Goal: Transaction & Acquisition: Purchase product/service

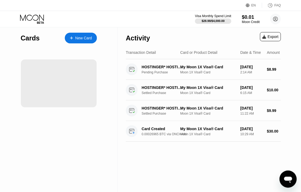
click at [250, 20] on div "Moon Credit" at bounding box center [251, 22] width 18 height 4
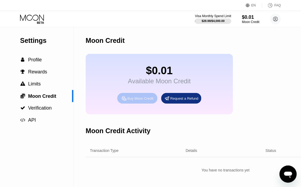
click at [141, 101] on div "Buy Moon Credit" at bounding box center [140, 98] width 26 height 5
type input "0"
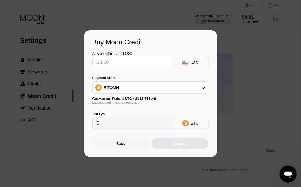
click at [131, 64] on input "text" at bounding box center [132, 62] width 71 height 11
click at [127, 62] on input "text" at bounding box center [132, 62] width 71 height 11
type input "$24"
type input "0.00021283"
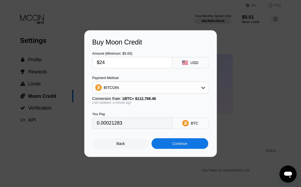
type input "$2"
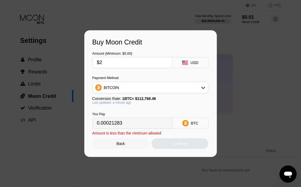
type input "0.00001774"
type input "$23"
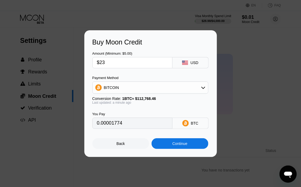
type input "0.00020396"
type input "$23"
click at [178, 144] on div "Continue" at bounding box center [179, 143] width 15 height 4
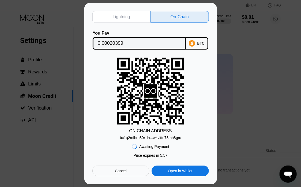
click at [132, 44] on input "0.00020399" at bounding box center [139, 43] width 83 height 11
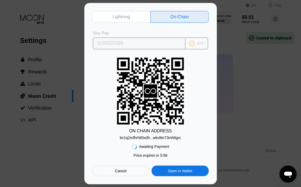
click at [127, 43] on input "0.00020399" at bounding box center [139, 43] width 83 height 11
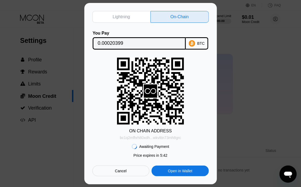
click at [161, 137] on div "bc1q2mfhrh80xdh...wkvlttn73mh8grc" at bounding box center [150, 137] width 61 height 4
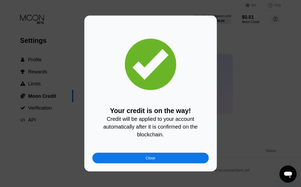
click at [154, 159] on div "Close" at bounding box center [150, 158] width 10 height 4
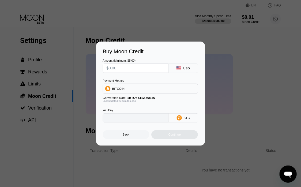
type input "0"
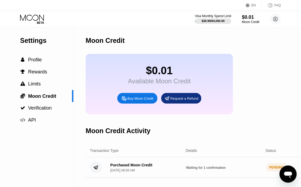
scroll to position [29, 0]
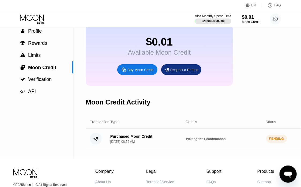
click at [117, 138] on div "Purchased Moon Credit" at bounding box center [131, 136] width 42 height 4
click at [97, 140] on icon at bounding box center [96, 138] width 4 height 3
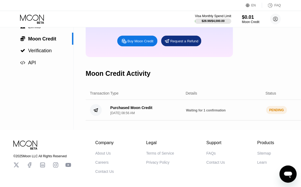
scroll to position [0, 0]
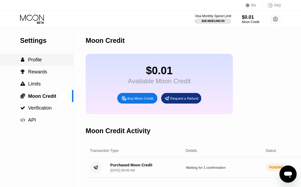
click at [30, 62] on span "Profile" at bounding box center [35, 59] width 14 height 5
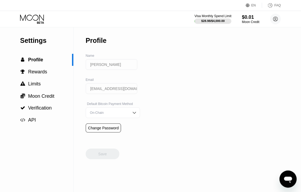
click at [212, 19] on div "$28.98 / $4,000.00" at bounding box center [212, 20] width 23 height 3
click at [211, 15] on div "Visa Monthly Spend Limit" at bounding box center [212, 16] width 37 height 4
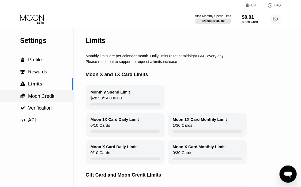
click at [35, 99] on span "Moon Credit" at bounding box center [41, 95] width 26 height 5
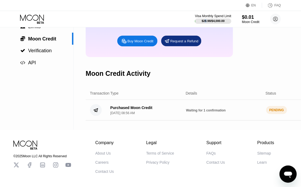
scroll to position [82, 0]
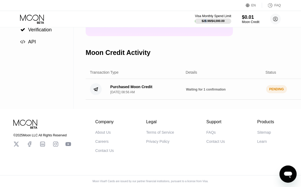
click at [124, 92] on div "Purchased Moon Credit Aug 19, 2025, 08:56 AM" at bounding box center [131, 89] width 42 height 9
click at [121, 87] on div "Purchased Moon Credit" at bounding box center [131, 87] width 42 height 4
click at [281, 93] on div "PENDING" at bounding box center [276, 89] width 21 height 8
drag, startPoint x: 280, startPoint y: 91, endPoint x: 250, endPoint y: 88, distance: 29.9
click at [279, 91] on div "PENDING" at bounding box center [276, 89] width 21 height 8
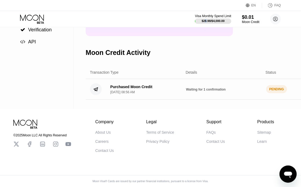
click at [205, 91] on span "Waiting for 1 confirmation" at bounding box center [206, 89] width 40 height 4
drag, startPoint x: 118, startPoint y: 86, endPoint x: 86, endPoint y: 89, distance: 32.5
click at [111, 87] on div "Purchased Moon Credit" at bounding box center [131, 87] width 42 height 4
click at [86, 89] on div "Purchased Moon Credit Aug 19, 2025, 08:56 AM Waiting for 1 confirmation PENDING…" at bounding box center [225, 89] width 279 height 21
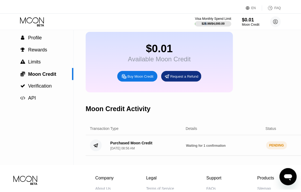
scroll to position [0, 0]
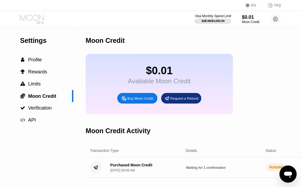
click at [38, 16] on icon at bounding box center [32, 18] width 25 height 9
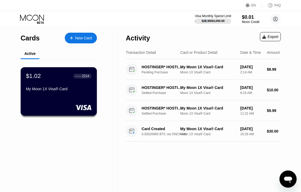
click at [64, 93] on div "My Moon 1X Visa® Card" at bounding box center [59, 90] width 66 height 6
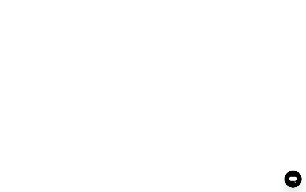
click at [291, 178] on icon "Open messaging window" at bounding box center [293, 179] width 8 height 6
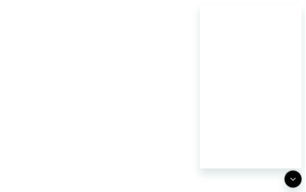
click at [293, 180] on icon "Close messaging window" at bounding box center [293, 178] width 6 height 3
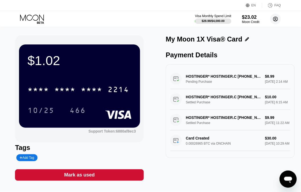
click at [274, 19] on circle at bounding box center [275, 19] width 11 height 11
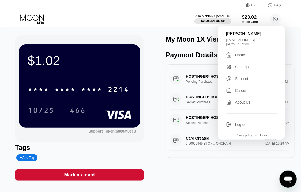
click at [211, 16] on div "Visa Monthly Spend Limit" at bounding box center [212, 16] width 37 height 4
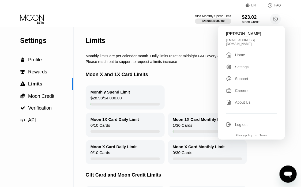
click at [121, 64] on div "Please reach out to support to request a limits increase" at bounding box center [206, 61] width 240 height 4
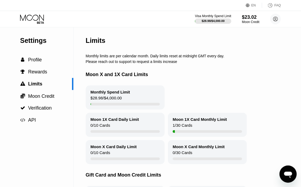
click at [112, 94] on div "Monthly Spend Limit" at bounding box center [110, 92] width 40 height 5
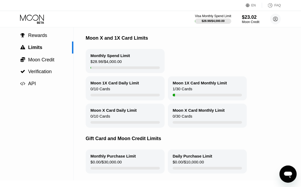
scroll to position [8, 0]
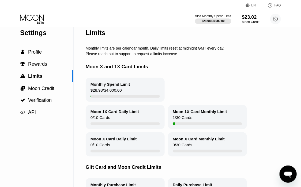
click at [192, 114] on div "Moon 1X Card Monthly Limit" at bounding box center [200, 111] width 54 height 5
click at [37, 90] on span "Moon Credit" at bounding box center [41, 88] width 26 height 5
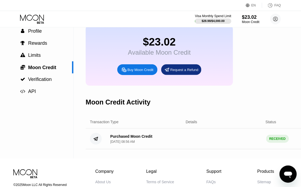
scroll to position [57, 0]
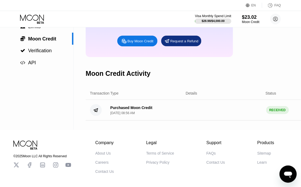
click at [127, 110] on div "Purchased Moon Credit" at bounding box center [131, 107] width 42 height 4
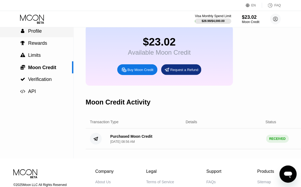
click at [35, 34] on span "Profile" at bounding box center [35, 30] width 14 height 5
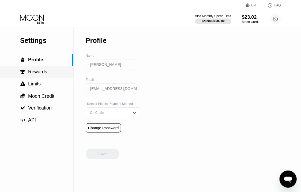
click at [40, 74] on span "Rewards" at bounding box center [37, 71] width 19 height 5
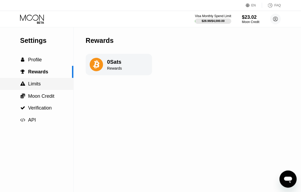
click at [34, 86] on span "Limits" at bounding box center [34, 83] width 13 height 5
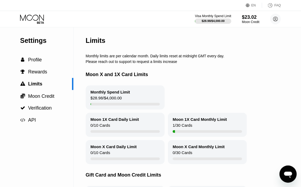
click at [108, 100] on div "$28.98 / $4,000.00" at bounding box center [105, 98] width 31 height 7
click at [108, 94] on div "Monthly Spend Limit" at bounding box center [110, 92] width 40 height 5
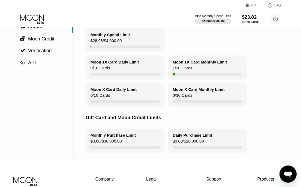
scroll to position [114, 0]
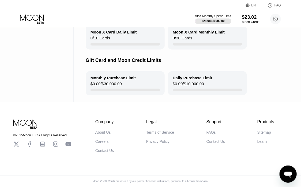
click at [118, 85] on div "$0.00 / $30,000.00" at bounding box center [105, 84] width 31 height 7
click at [244, 85] on div "Daily Purchase Limit $0.00 / $10,000.00" at bounding box center [207, 83] width 79 height 24
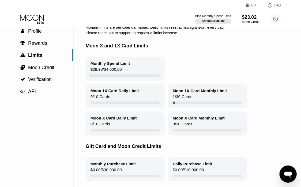
scroll to position [0, 0]
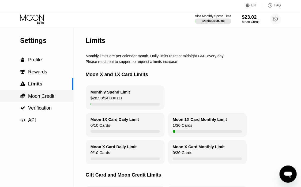
click at [43, 99] on span "Moon Credit" at bounding box center [41, 95] width 26 height 5
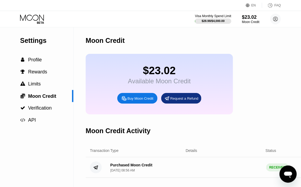
click at [162, 69] on div "$23.02" at bounding box center [159, 70] width 63 height 12
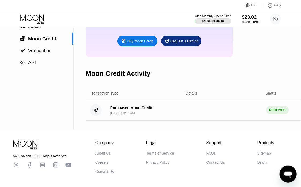
click at [99, 114] on circle at bounding box center [96, 110] width 12 height 12
click at [43, 53] on span "Verification" at bounding box center [40, 50] width 24 height 5
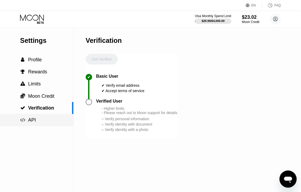
click at [25, 120] on div "" at bounding box center [22, 119] width 5 height 5
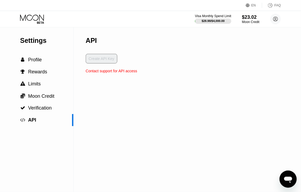
click at [37, 61] on span "Profile" at bounding box center [35, 59] width 14 height 5
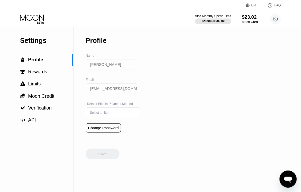
click at [35, 18] on icon at bounding box center [32, 18] width 25 height 9
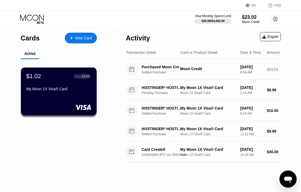
click at [250, 18] on div "$23.02" at bounding box center [250, 17] width 17 height 6
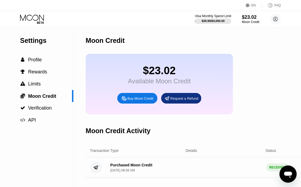
click at [28, 16] on icon at bounding box center [32, 17] width 24 height 6
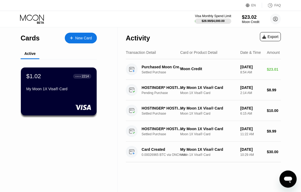
click at [271, 38] on div "Export" at bounding box center [270, 37] width 16 height 4
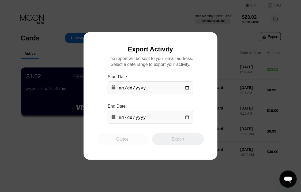
drag, startPoint x: 116, startPoint y: 137, endPoint x: 71, endPoint y: 25, distance: 120.7
click at [117, 138] on div "Cancel" at bounding box center [123, 139] width 52 height 12
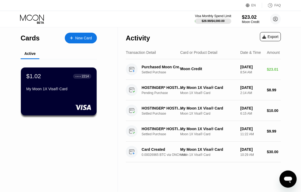
click at [74, 37] on div at bounding box center [74, 38] width 2 height 5
click at [82, 38] on div "New Card" at bounding box center [83, 38] width 17 height 5
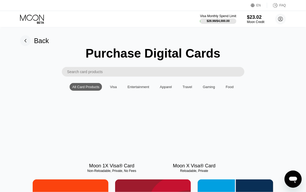
click at [116, 89] on div "Visa" at bounding box center [113, 87] width 7 height 4
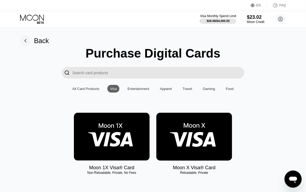
click at [197, 143] on img at bounding box center [194, 137] width 76 height 48
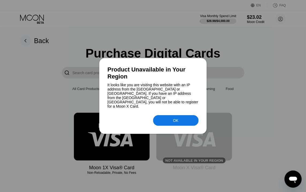
click at [166, 115] on div "OK" at bounding box center [175, 120] width 45 height 11
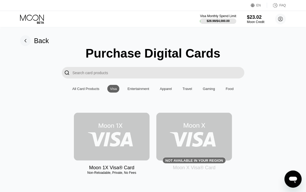
click at [123, 135] on img at bounding box center [112, 137] width 76 height 48
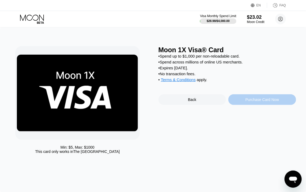
click at [252, 102] on div "Purchase Card Now" at bounding box center [261, 99] width 33 height 4
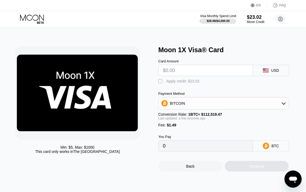
click at [159, 79] on div "" at bounding box center [160, 81] width 5 height 5
click at [184, 65] on input "text" at bounding box center [206, 70] width 86 height 11
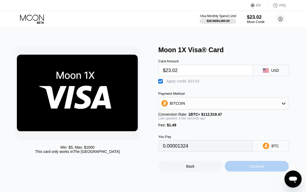
click at [255, 164] on div "Continue" at bounding box center [256, 166] width 15 height 4
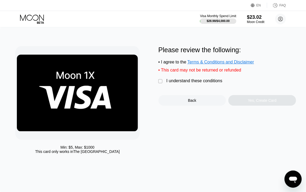
click at [159, 84] on div "" at bounding box center [160, 81] width 5 height 5
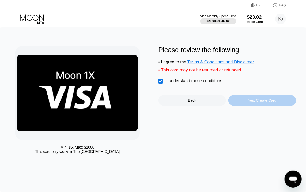
click at [259, 101] on div "Yes, Create Card" at bounding box center [262, 100] width 68 height 11
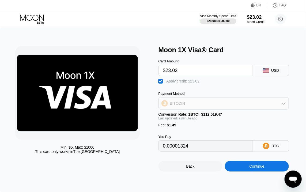
click at [260, 109] on div "BITCOIN" at bounding box center [224, 103] width 130 height 11
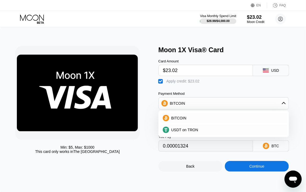
click at [154, 85] on div "Min: $ 5 , Max: $ 1000 This card only works in The United States Moon 1X Visa® …" at bounding box center [152, 108] width 275 height 125
click at [281, 16] on circle at bounding box center [280, 19] width 11 height 11
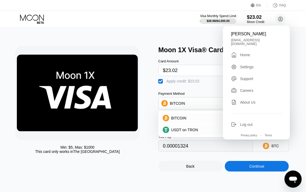
click at [245, 54] on div "Home" at bounding box center [245, 55] width 10 height 4
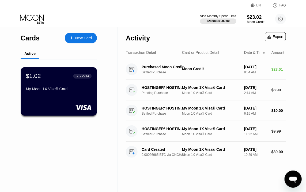
click at [51, 83] on div "$1.02 ● ● ● ● 2214 My Moon 1X Visa® Card" at bounding box center [59, 82] width 66 height 21
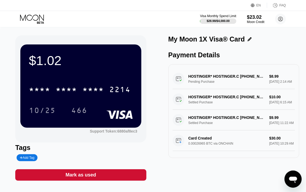
click at [288, 176] on icon "Open messaging window" at bounding box center [293, 179] width 10 height 10
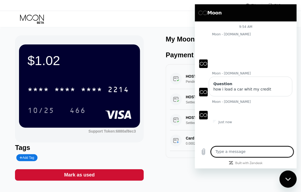
click at [289, 178] on icon "Close messaging window" at bounding box center [288, 178] width 6 height 3
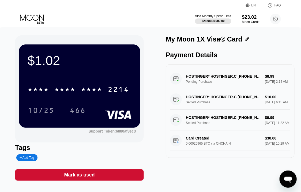
click at [243, 39] on div at bounding box center [245, 39] width 7 height 4
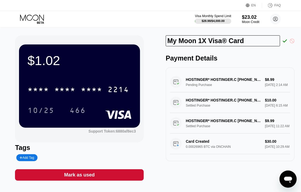
click at [291, 43] on icon at bounding box center [291, 41] width 5 height 5
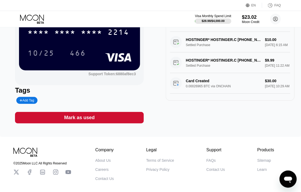
scroll to position [86, 0]
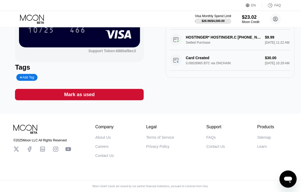
click at [29, 75] on div "Add Tag" at bounding box center [27, 77] width 14 height 4
click at [69, 76] on icon at bounding box center [70, 77] width 3 height 3
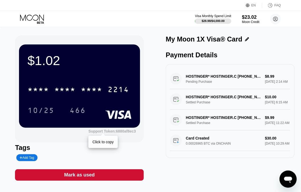
click at [114, 132] on div "Support Token: 6880af8ec3" at bounding box center [111, 131] width 47 height 4
click at [286, 179] on icon "Open messaging window" at bounding box center [288, 179] width 8 height 6
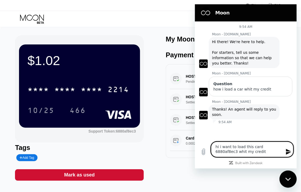
type textarea "hi i want to load this card 6880af8ec3 whit my credit"
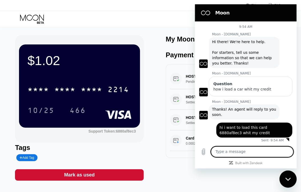
click at [162, 33] on div "$1.02 * * * * * * * * * * * * 2214 10/25 466 Support Token: 6880af8ec3 Tags Add…" at bounding box center [150, 110] width 301 height 167
click at [290, 182] on div "Close messaging window" at bounding box center [287, 179] width 16 height 16
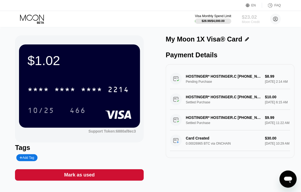
click at [248, 20] on div "$23.02" at bounding box center [251, 17] width 18 height 6
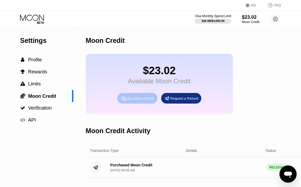
click at [137, 101] on div "Buy Moon Credit" at bounding box center [140, 98] width 26 height 5
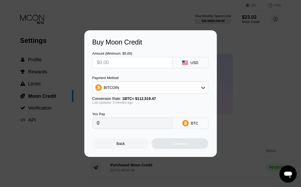
click at [113, 145] on div "Back" at bounding box center [120, 143] width 57 height 11
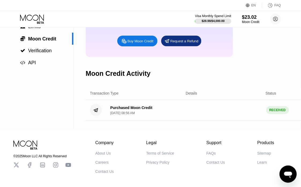
scroll to position [82, 0]
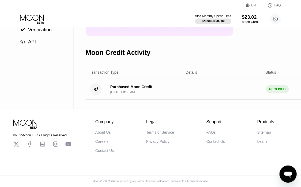
click at [192, 74] on div "Details" at bounding box center [192, 72] width 12 height 4
click at [263, 74] on div "Status" at bounding box center [268, 72] width 16 height 4
drag, startPoint x: 277, startPoint y: 75, endPoint x: 275, endPoint y: 95, distance: 20.2
click at [278, 78] on div "Transaction Type Details Status Amount" at bounding box center [225, 72] width 279 height 13
click at [274, 96] on div "Purchased Moon Credit Aug 19, 2025, 08:56 AM RECEIVED $ 23.00" at bounding box center [225, 89] width 279 height 21
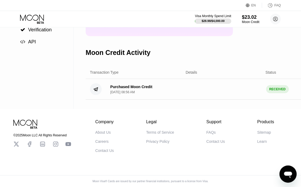
click at [273, 90] on div "RECEIVED" at bounding box center [277, 89] width 23 height 8
click at [113, 89] on div "Purchased Moon Credit" at bounding box center [131, 87] width 42 height 4
click at [97, 71] on div "Transaction Type Details Status Amount" at bounding box center [225, 72] width 279 height 13
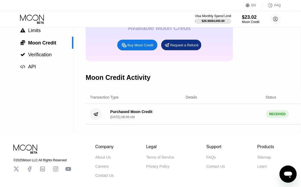
scroll to position [0, 0]
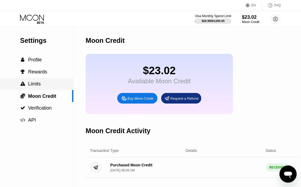
click at [30, 82] on div " Limits" at bounding box center [36, 84] width 73 height 12
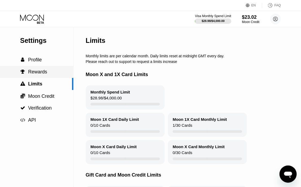
click at [40, 72] on span "Rewards" at bounding box center [37, 71] width 19 height 5
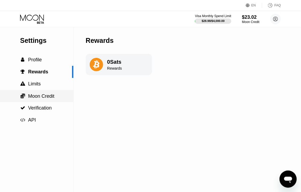
click at [42, 99] on span "Moon Credit" at bounding box center [41, 95] width 26 height 5
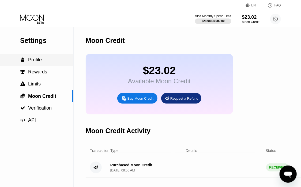
click at [34, 66] on div " Profile" at bounding box center [36, 60] width 73 height 12
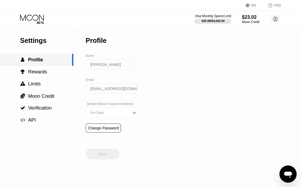
click at [35, 62] on span "Profile" at bounding box center [35, 59] width 15 height 5
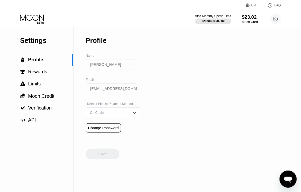
click at [36, 20] on icon at bounding box center [32, 17] width 24 height 6
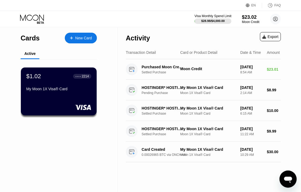
click at [220, 22] on div "$28.98 / $4,000.00" at bounding box center [212, 20] width 23 height 3
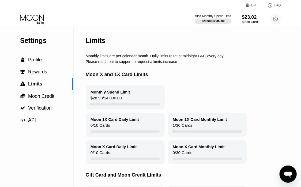
click at [30, 16] on icon at bounding box center [32, 18] width 25 height 9
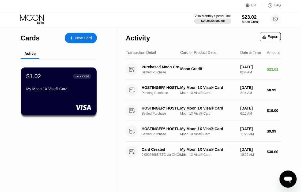
click at [228, 19] on div "$28.98 / $4,000.00" at bounding box center [212, 21] width 37 height 6
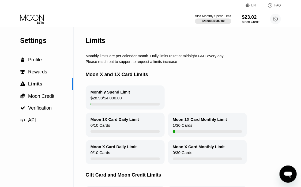
click at [34, 16] on icon at bounding box center [32, 18] width 25 height 9
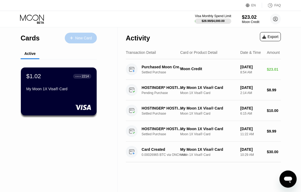
click at [84, 39] on div "New Card" at bounding box center [83, 38] width 17 height 5
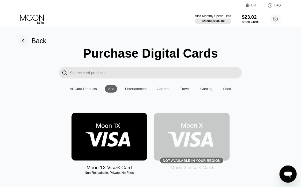
click at [100, 144] on img at bounding box center [109, 137] width 76 height 48
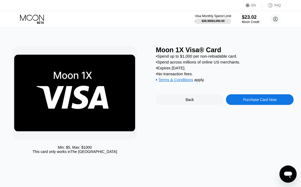
click at [251, 102] on div "Purchase Card Now" at bounding box center [259, 99] width 33 height 4
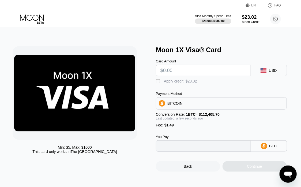
type input "0"
click at [159, 83] on div "" at bounding box center [158, 81] width 5 height 5
click at [268, 151] on div "BTC" at bounding box center [269, 145] width 36 height 11
click at [200, 151] on input "0" at bounding box center [203, 145] width 86 height 11
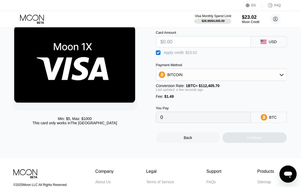
scroll to position [57, 0]
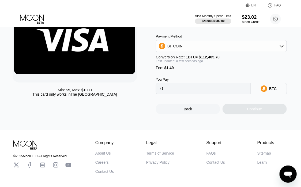
click at [249, 114] on div "Continue" at bounding box center [254, 109] width 64 height 11
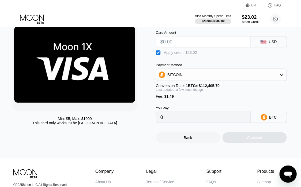
click at [181, 44] on input "text" at bounding box center [203, 41] width 86 height 11
type input "$0"
click at [177, 122] on input "0" at bounding box center [203, 117] width 86 height 11
click at [241, 154] on div "Min: $ 5 , Max: $ 1000 This card only works in The United States Moon 1X Visa® …" at bounding box center [151, 78] width 306 height 159
click at [238, 77] on div "BITCOIN" at bounding box center [221, 74] width 130 height 11
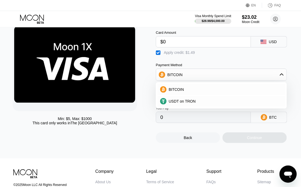
click at [236, 67] on div "Payment Method" at bounding box center [221, 65] width 131 height 4
click at [266, 44] on icon at bounding box center [263, 42] width 6 height 4
click at [228, 62] on div "Card Amount $0 USD  Apply credit: $1.49 Payment Method BITCOIN BITCOIN USDT on…" at bounding box center [225, 74] width 138 height 98
click at [156, 55] on div "Min: $ 5 , Max: $ 1000 This card only works in The United States Moon 1X Visa® …" at bounding box center [151, 79] width 276 height 125
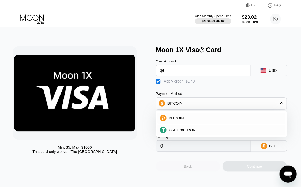
click at [174, 171] on div "Back" at bounding box center [188, 166] width 64 height 11
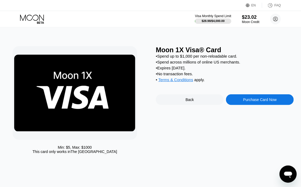
click at [195, 102] on div "Back" at bounding box center [190, 99] width 68 height 11
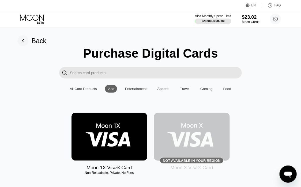
click at [285, 170] on div "Moon 1X Visa® Card Non-Reloadable, Private, No Fees Not available in your regio…" at bounding box center [151, 142] width 290 height 58
click at [285, 173] on icon "Open messaging window" at bounding box center [288, 174] width 8 height 6
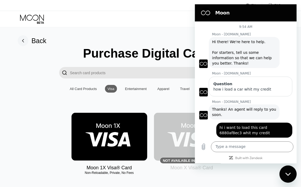
click at [285, 173] on icon "Close messaging window" at bounding box center [287, 173] width 5 height 3
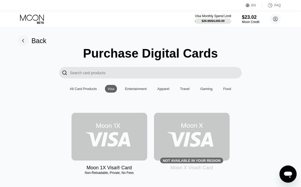
click at [110, 147] on img at bounding box center [109, 137] width 76 height 48
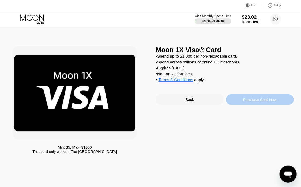
click at [253, 102] on div "Purchase Card Now" at bounding box center [259, 99] width 33 height 4
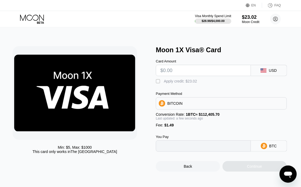
type input "0"
click at [157, 83] on div "" at bounding box center [158, 81] width 5 height 5
click at [191, 74] on input "text" at bounding box center [203, 70] width 86 height 11
type input "$0"
click at [252, 171] on div "Continue" at bounding box center [254, 166] width 64 height 11
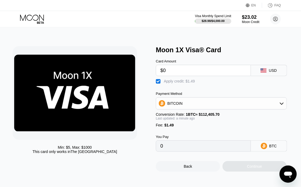
click at [248, 171] on div "Continue" at bounding box center [254, 166] width 64 height 11
drag, startPoint x: 247, startPoint y: 174, endPoint x: 230, endPoint y: 174, distance: 16.6
click at [243, 171] on div "Continue" at bounding box center [254, 166] width 64 height 11
drag, startPoint x: 230, startPoint y: 174, endPoint x: 221, endPoint y: 172, distance: 9.5
click at [227, 171] on div "Continue" at bounding box center [254, 166] width 64 height 11
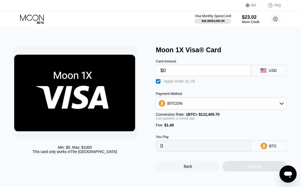
scroll to position [86, 0]
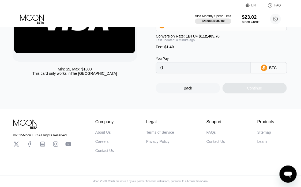
click at [249, 86] on div "Continue" at bounding box center [254, 88] width 64 height 11
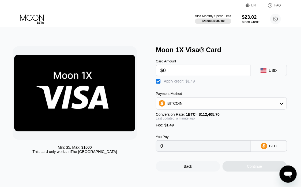
click at [179, 70] on input "$0" at bounding box center [203, 70] width 86 height 11
type input "$9"
type input "$0"
type input "$1"
click at [158, 84] on div "" at bounding box center [158, 81] width 5 height 5
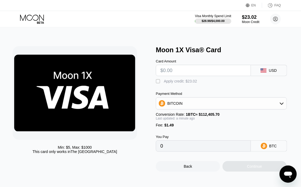
click at [158, 84] on div "" at bounding box center [158, 81] width 5 height 5
click at [158, 84] on div "" at bounding box center [158, 81] width 5 height 5
click at [196, 171] on div "Back" at bounding box center [188, 166] width 64 height 11
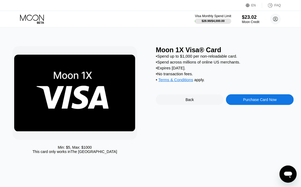
click at [286, 170] on icon "Open messaging window" at bounding box center [288, 174] width 10 height 10
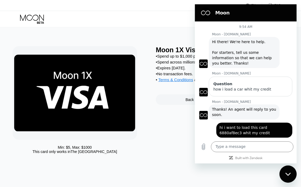
drag, startPoint x: 288, startPoint y: 171, endPoint x: 530, endPoint y: 311, distance: 279.9
click at [288, 171] on div "Close messaging window" at bounding box center [287, 174] width 16 height 16
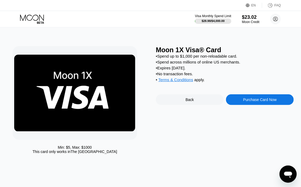
click at [182, 105] on div "Back" at bounding box center [190, 99] width 68 height 11
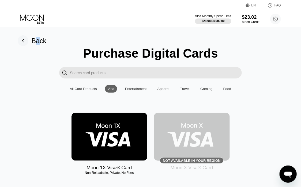
click at [37, 41] on div "Back" at bounding box center [39, 41] width 15 height 8
click at [26, 40] on rect at bounding box center [23, 40] width 11 height 11
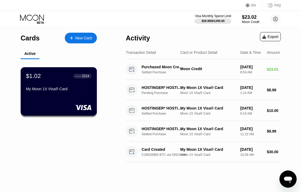
click at [47, 87] on div "$1.02 ● ● ● ● 2214 My Moon 1X Visa® Card" at bounding box center [59, 82] width 66 height 21
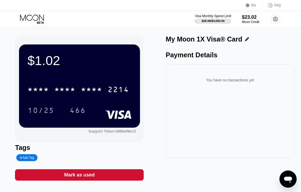
click at [275, 5] on div "FAQ" at bounding box center [271, 5] width 19 height 5
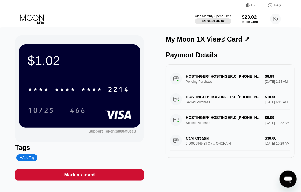
click at [288, 177] on icon "Open messaging window" at bounding box center [288, 179] width 8 height 6
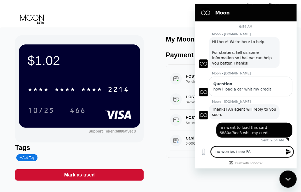
type textarea "no worries i see FAQ"
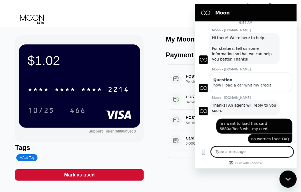
scroll to position [5, 0]
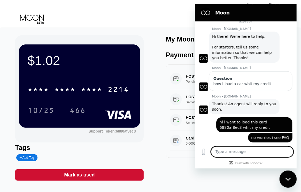
click at [284, 177] on div "Close messaging window" at bounding box center [287, 179] width 16 height 16
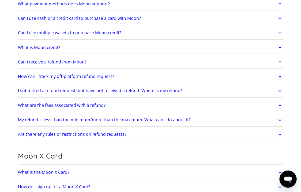
scroll to position [258, 0]
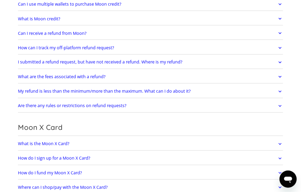
click at [225, 97] on link "My refund is less than the minimum/more than the maximum. What can I do about i…" at bounding box center [150, 91] width 265 height 11
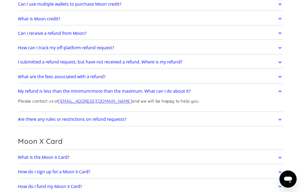
click at [149, 122] on link "Are there any rules or restrictions on refund requests?" at bounding box center [150, 119] width 265 height 11
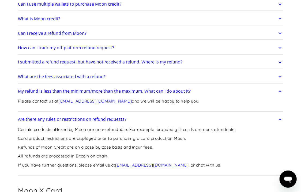
scroll to position [287, 0]
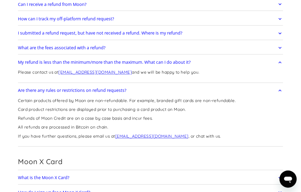
click at [111, 36] on h2 "I submitted a refund request, but have not received a refund. Where is my refun…" at bounding box center [100, 33] width 164 height 5
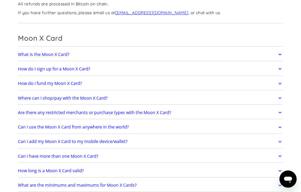
scroll to position [459, 0]
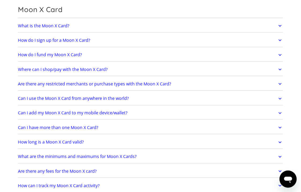
click at [62, 57] on h2 "How do I fund my Moon X Card?" at bounding box center [50, 54] width 64 height 5
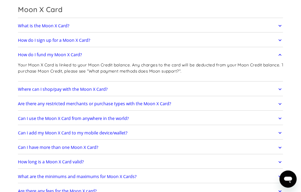
click at [286, 184] on div "Open messaging window" at bounding box center [287, 179] width 16 height 16
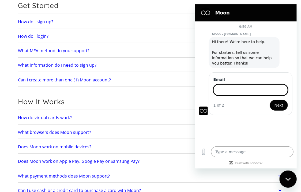
scroll to position [0, 0]
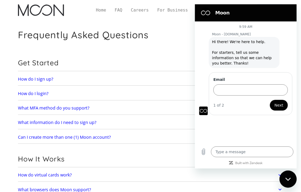
click at [286, 180] on icon "Close messaging window" at bounding box center [288, 178] width 6 height 3
type textarea "x"
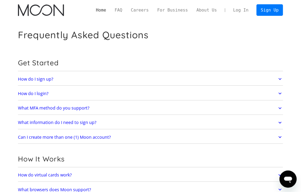
click at [110, 10] on link "Home" at bounding box center [100, 10] width 19 height 6
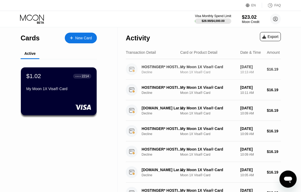
click at [153, 69] on div "HOSTINGER* HOSTINGER.C [PHONE_NUMBER] CY" at bounding box center [162, 67] width 42 height 4
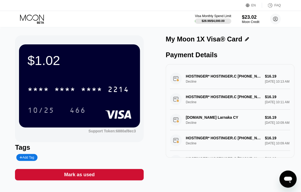
click at [208, 129] on div "[DOMAIN_NAME] Larnaka CY Decline $16.19 [DATE] 10:09 AM" at bounding box center [230, 120] width 120 height 21
click at [233, 104] on div "HOSTINGER* HOSTINGER.C [PHONE_NUMBER] CY Decline $16.19 [DATE] 10:11 AM" at bounding box center [230, 99] width 120 height 21
click at [32, 21] on icon at bounding box center [32, 18] width 25 height 9
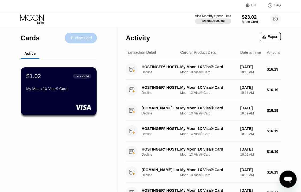
click at [81, 37] on div "New Card" at bounding box center [83, 38] width 17 height 5
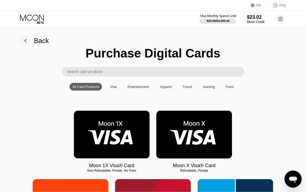
click at [113, 89] on div "Visa" at bounding box center [113, 87] width 7 height 4
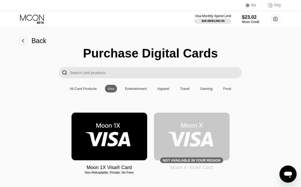
click at [109, 142] on img at bounding box center [109, 137] width 76 height 48
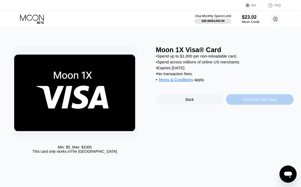
click at [266, 102] on div "Purchase Card Now" at bounding box center [259, 99] width 33 height 4
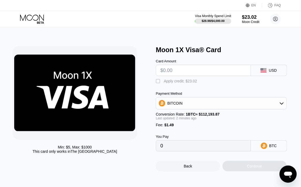
click at [159, 83] on div "" at bounding box center [158, 81] width 5 height 5
click at [243, 171] on div "Continue" at bounding box center [254, 166] width 64 height 11
click at [180, 171] on div "Back" at bounding box center [188, 166] width 64 height 11
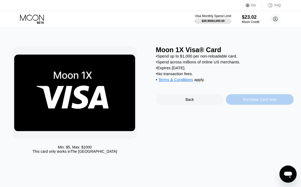
click at [252, 105] on div "Purchase Card Now" at bounding box center [260, 99] width 68 height 11
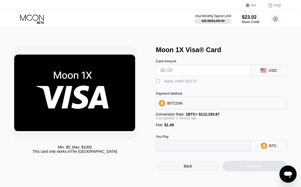
type input "0"
click at [237, 171] on div "Continue" at bounding box center [254, 166] width 64 height 11
click at [187, 168] on div "Back" at bounding box center [187, 166] width 8 height 4
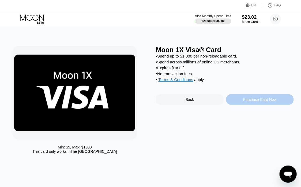
drag, startPoint x: 256, startPoint y: 107, endPoint x: 2, endPoint y: 6, distance: 273.1
click at [256, 105] on div "Purchase Card Now" at bounding box center [260, 99] width 68 height 11
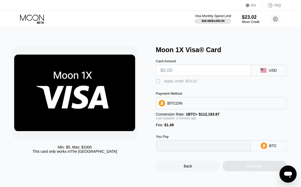
type input "0"
click at [286, 170] on icon "Open messaging window" at bounding box center [288, 174] width 10 height 10
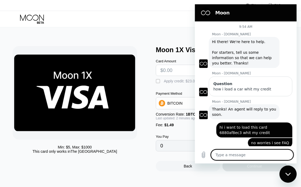
scroll to position [5, 0]
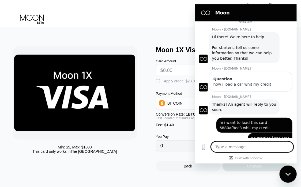
click at [229, 152] on textarea at bounding box center [251, 146] width 82 height 11
type textarea "h"
type textarea "x"
type textarea "hi"
type textarea "x"
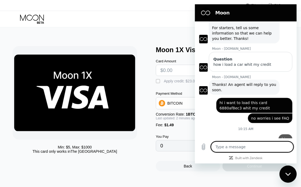
type textarea "x"
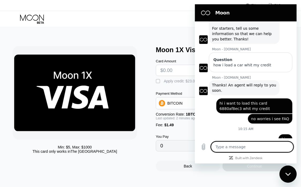
type textarea "I"
type textarea "x"
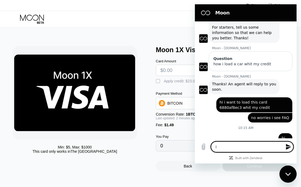
type textarea "I"
type textarea "x"
type textarea "I"
type textarea "x"
type textarea "Im"
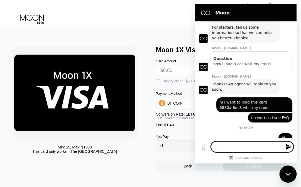
type textarea "x"
type textarea "Im"
type textarea "x"
type textarea "Im h"
type textarea "x"
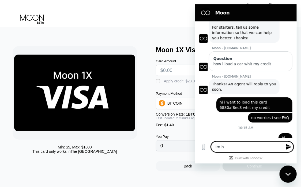
type textarea "Im ha"
type textarea "x"
type textarea "Im hav"
type textarea "x"
type textarea "Im havi"
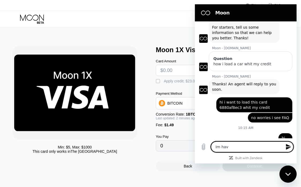
type textarea "x"
type textarea "Im havin"
type textarea "x"
type textarea "Im having"
type textarea "x"
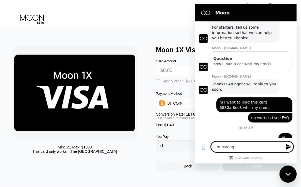
type textarea "Im having"
type textarea "x"
type textarea "Im having p"
type textarea "x"
type textarea "Im having pr"
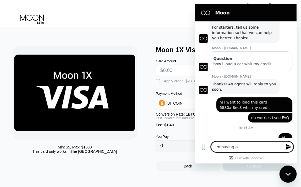
type textarea "x"
type textarea "Im having pro"
type textarea "x"
type textarea "Im having prom"
type textarea "x"
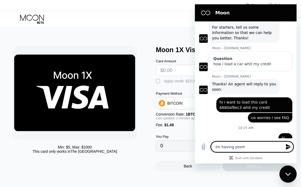
type textarea "Im having pro"
type textarea "x"
type textarea "Im having prob"
type textarea "x"
type textarea "Im having probl"
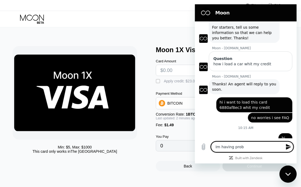
type textarea "x"
type textarea "Im having proble"
type textarea "x"
type textarea "Im having problem"
type textarea "x"
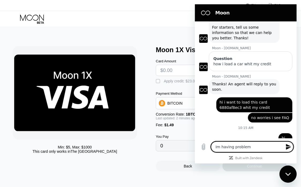
type textarea "Im having problem"
type textarea "x"
type textarea "Im having problem w"
type textarea "x"
type textarea "Im having problem wh"
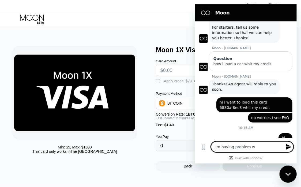
type textarea "x"
type textarea "Im having problem whi"
type textarea "x"
type textarea "Im having problem whit"
type textarea "x"
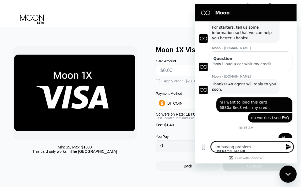
type textarea "Im having problem whit"
type textarea "x"
type textarea "Im having problem whit p"
type textarea "x"
type textarea "Im having problem whit pu"
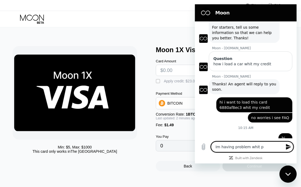
type textarea "x"
type textarea "Im having problem whit pur"
type textarea "x"
type textarea "Im having problem whit purc"
type textarea "x"
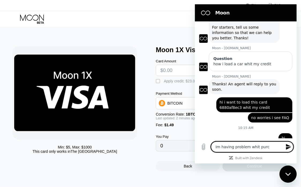
type textarea "Im having problem whit purch"
type textarea "x"
type textarea "Im having problem whit purcha"
type textarea "x"
type textarea "Im having problem whit purchas"
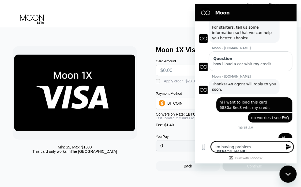
type textarea "x"
type textarea "Im having problem whit purchasi"
type textarea "x"
type textarea "Im having problem whit purchasin"
type textarea "x"
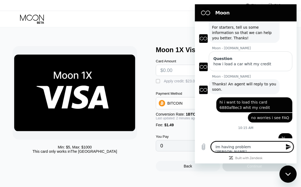
type textarea "Im having problem [PERSON_NAME] purchasing"
type textarea "x"
type textarea "Im having problem whit purchasing"
type textarea "x"
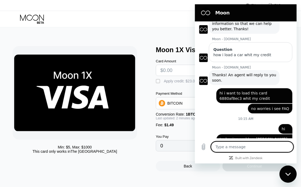
scroll to position [35, 0]
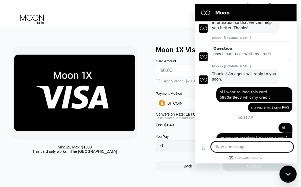
click at [288, 175] on icon "Close messaging window" at bounding box center [288, 173] width 6 height 3
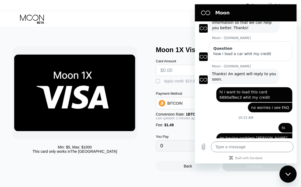
type textarea "x"
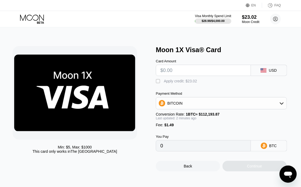
click at [26, 19] on icon at bounding box center [32, 17] width 24 height 6
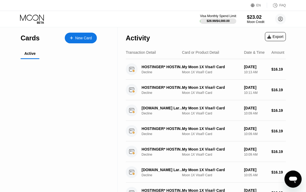
click at [279, 20] on icon at bounding box center [280, 19] width 3 height 3
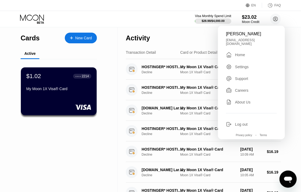
click at [243, 66] on div "Settings" at bounding box center [242, 67] width 14 height 4
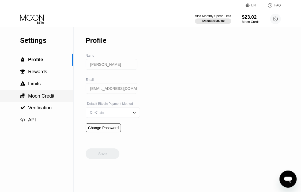
click at [42, 97] on span "Moon Credit" at bounding box center [41, 95] width 26 height 5
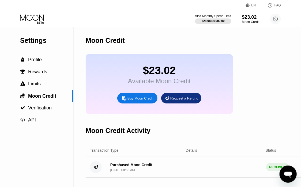
scroll to position [29, 0]
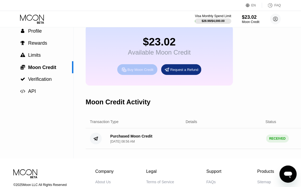
click at [137, 72] on div "Buy Moon Credit" at bounding box center [140, 69] width 26 height 5
type input "0"
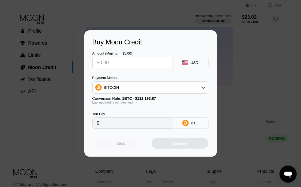
click at [120, 145] on div "Back" at bounding box center [120, 143] width 8 height 4
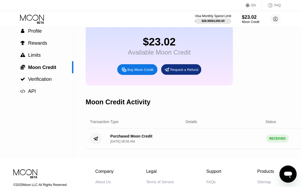
scroll to position [0, 0]
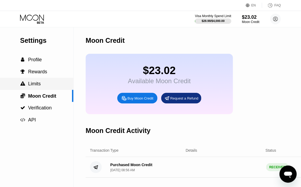
click at [41, 87] on div " Limits" at bounding box center [36, 84] width 73 height 6
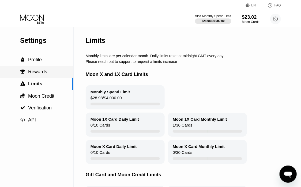
click at [38, 77] on div " Rewards" at bounding box center [36, 72] width 73 height 12
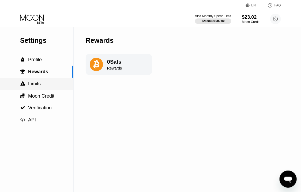
click at [33, 86] on span "Limits" at bounding box center [34, 83] width 13 height 5
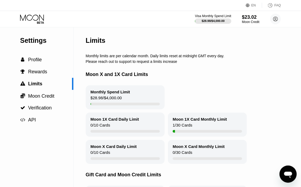
click at [116, 94] on div "Monthly Spend Limit" at bounding box center [110, 92] width 40 height 5
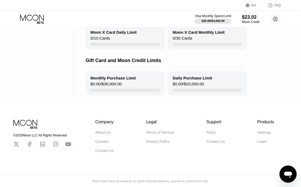
scroll to position [122, 0]
click at [113, 76] on div "Monthly Purchase Limit" at bounding box center [112, 78] width 45 height 5
click at [205, 77] on div "Daily Purchase Limit $0.00 / $10,000.00" at bounding box center [207, 83] width 79 height 24
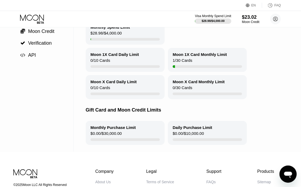
scroll to position [36, 0]
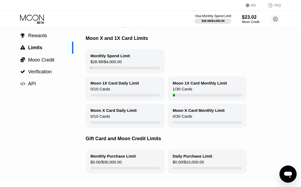
click at [125, 118] on div "Moon X Card Daily Limit 0 / 10 Cards" at bounding box center [125, 116] width 79 height 24
click at [188, 113] on div "Moon X Card Monthly Limit" at bounding box center [199, 110] width 52 height 5
click at [188, 91] on div "1 / 30 Cards" at bounding box center [183, 90] width 20 height 7
click at [118, 91] on div "Moon 1X Card Daily Limit 0 / 10 Cards" at bounding box center [125, 88] width 79 height 24
click at [102, 63] on div "$28.98 / $4,000.00" at bounding box center [105, 62] width 31 height 7
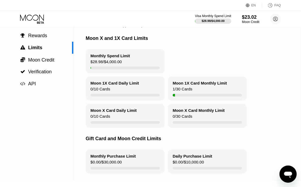
scroll to position [0, 0]
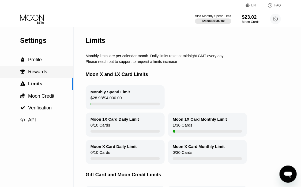
click at [33, 74] on span "Rewards" at bounding box center [37, 71] width 19 height 5
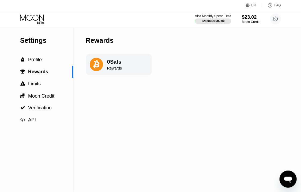
click at [113, 65] on div "0 Sats" at bounding box center [114, 62] width 15 height 6
click at [98, 65] on icon at bounding box center [96, 64] width 6 height 9
click at [118, 59] on div "0 Sats" at bounding box center [114, 62] width 15 height 6
click at [40, 62] on span "Profile" at bounding box center [35, 59] width 14 height 5
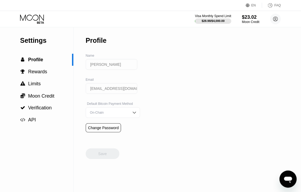
click at [127, 115] on div "On-Chain" at bounding box center [113, 112] width 54 height 11
click at [177, 87] on div "Settings  Profile  Rewards  Limits  Moon Credit  Verification  API Profil…" at bounding box center [150, 109] width 301 height 165
click at [35, 73] on span "Rewards" at bounding box center [37, 71] width 19 height 5
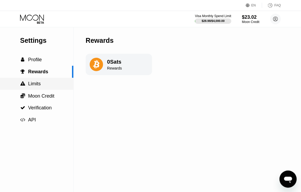
click at [39, 89] on div " Limits" at bounding box center [36, 84] width 73 height 12
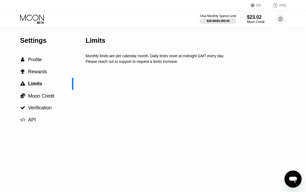
click at [37, 120] on div " API" at bounding box center [36, 120] width 73 height 6
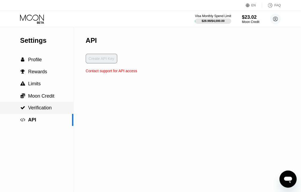
click at [48, 108] on span "Verification" at bounding box center [40, 107] width 24 height 5
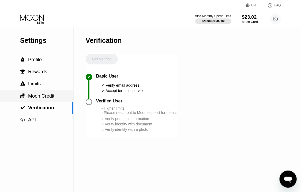
click at [45, 98] on span "Moon Credit" at bounding box center [41, 95] width 26 height 5
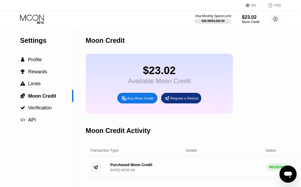
scroll to position [29, 0]
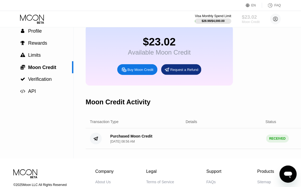
click at [248, 19] on div "$23.02" at bounding box center [251, 17] width 18 height 6
click at [275, 21] on circle at bounding box center [275, 19] width 11 height 11
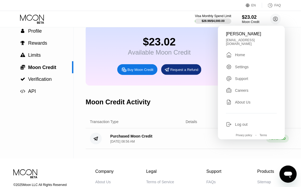
click at [240, 53] on div "Home" at bounding box center [240, 55] width 10 height 4
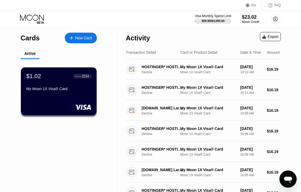
click at [83, 40] on div "New Card" at bounding box center [83, 38] width 17 height 5
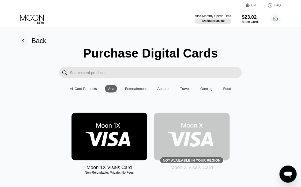
click at [119, 144] on img at bounding box center [109, 137] width 76 height 48
click at [286, 174] on icon "Open messaging window" at bounding box center [288, 174] width 8 height 6
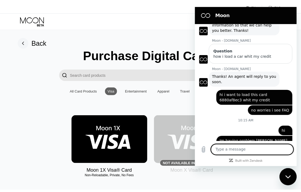
scroll to position [0, 0]
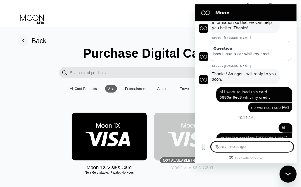
click at [285, 171] on div "Close messaging window" at bounding box center [287, 174] width 16 height 16
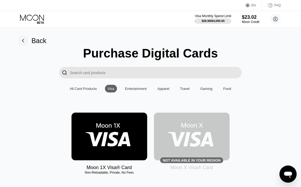
click at [23, 40] on rect at bounding box center [23, 40] width 11 height 11
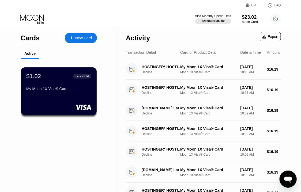
click at [286, 177] on icon "Open messaging window" at bounding box center [288, 180] width 8 height 6
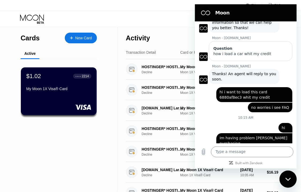
drag, startPoint x: 286, startPoint y: 177, endPoint x: 321, endPoint y: 184, distance: 36.2
click at [286, 177] on div "Close messaging window" at bounding box center [287, 179] width 16 height 16
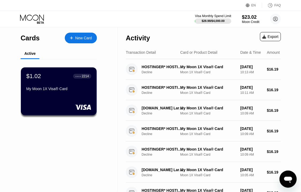
click at [275, 6] on div "FAQ" at bounding box center [277, 5] width 6 height 4
click at [286, 178] on icon "Open messaging window" at bounding box center [288, 180] width 8 height 6
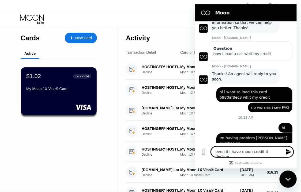
type textarea "even if i have moon credit it decline"
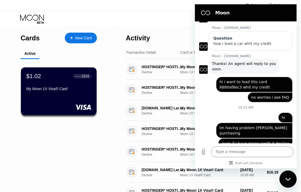
click at [113, 66] on div "Cards New Card Active $1.02 ● ● ● ● 2214 My Moon 1X Visa® Card" at bounding box center [59, 181] width 118 height 308
click at [156, 20] on div "Visa Monthly Spend Limit $28.98 / $4,000.00 $23.02 Moon Credit [PERSON_NAME] [P…" at bounding box center [150, 19] width 301 height 16
click at [291, 178] on div "Close messaging window" at bounding box center [287, 179] width 16 height 16
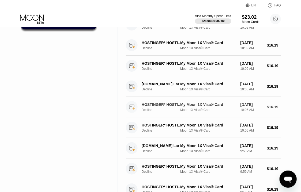
scroll to position [114, 0]
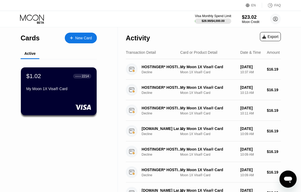
click at [284, 177] on icon "Open messaging window" at bounding box center [288, 180] width 8 height 6
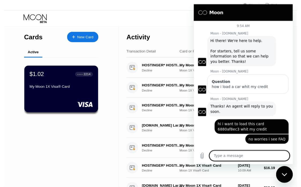
scroll to position [45, 0]
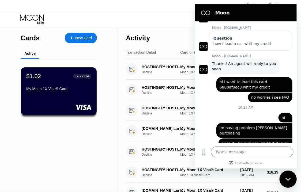
click at [85, 34] on div "New Card" at bounding box center [81, 38] width 32 height 11
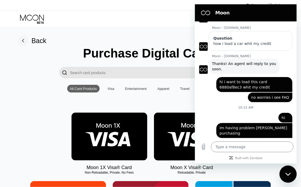
click at [108, 134] on img at bounding box center [109, 137] width 76 height 48
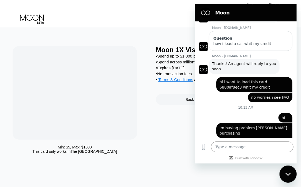
click at [287, 173] on icon "Close messaging window" at bounding box center [288, 173] width 6 height 3
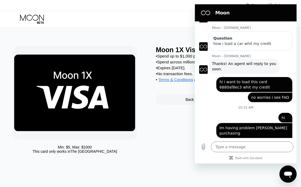
type textarea "x"
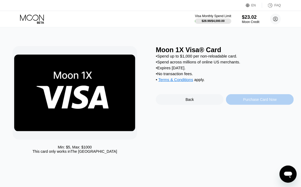
click at [254, 102] on div "Purchase Card Now" at bounding box center [259, 99] width 33 height 4
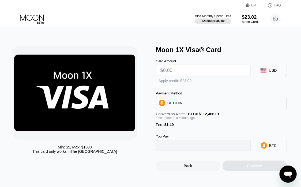
type input "0"
click at [158, 82] on div "" at bounding box center [158, 81] width 5 height 5
click at [185, 71] on input "text" at bounding box center [203, 70] width 86 height 11
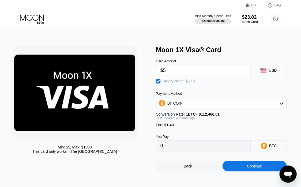
scroll to position [29, 0]
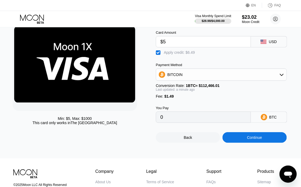
type input "$5"
click at [179, 122] on input "0" at bounding box center [203, 117] width 86 height 11
click at [175, 122] on input "0" at bounding box center [203, 117] width 86 height 11
click at [157, 55] on div "" at bounding box center [158, 52] width 5 height 5
click at [157, 54] on div "" at bounding box center [158, 52] width 5 height 5
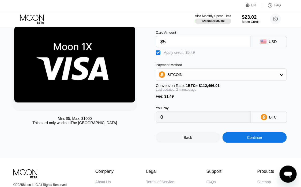
click at [173, 44] on input "$5" at bounding box center [203, 41] width 86 height 11
click at [159, 55] on div "" at bounding box center [158, 52] width 5 height 5
click at [159, 55] on div "" at bounding box center [158, 52] width 5 height 5
type input "0"
click at [174, 44] on input "$5" at bounding box center [203, 41] width 86 height 11
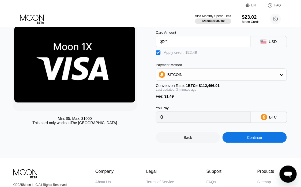
click at [249, 141] on div "Continue" at bounding box center [254, 137] width 64 height 11
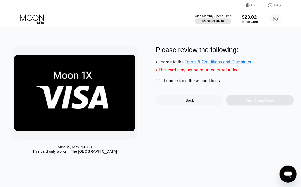
click at [178, 101] on div "Back" at bounding box center [190, 100] width 68 height 11
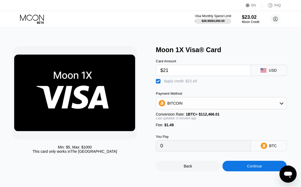
click at [184, 74] on input "$21" at bounding box center [203, 70] width 86 height 11
type input "$22"
type input "0.00000418"
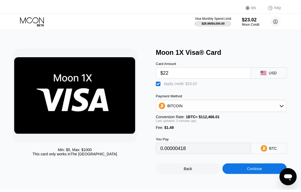
scroll to position [45, 0]
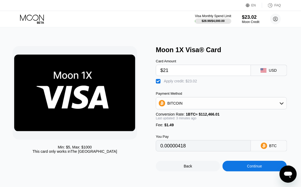
type input "$2"
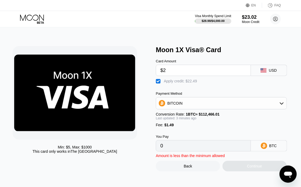
type input "0"
type input "$21"
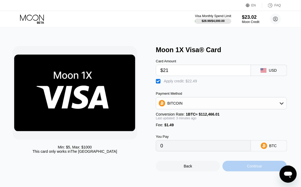
click at [261, 168] on div "Continue" at bounding box center [254, 166] width 15 height 4
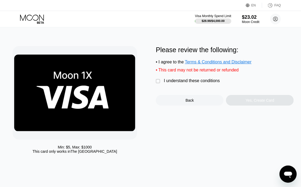
click at [159, 84] on div "" at bounding box center [158, 81] width 5 height 5
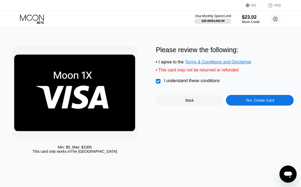
click at [247, 102] on div "Yes, Create Card" at bounding box center [259, 100] width 29 height 4
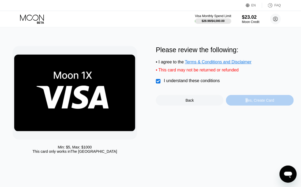
click at [247, 102] on div "Yes, Create Card" at bounding box center [259, 100] width 29 height 4
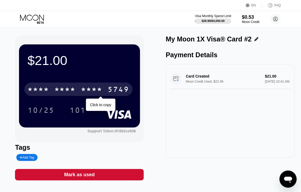
click at [54, 90] on div "* * * * * * * * * * * * 5749" at bounding box center [78, 89] width 108 height 13
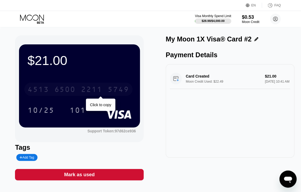
click at [67, 90] on div "6500" at bounding box center [64, 90] width 21 height 9
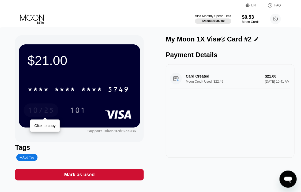
click at [42, 113] on div "10/25" at bounding box center [41, 111] width 27 height 9
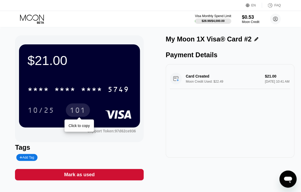
scroll to position [45, 0]
click at [77, 113] on div "101" at bounding box center [78, 111] width 16 height 9
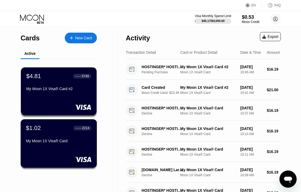
click at [53, 145] on div "My Moon 1X Visa® Card" at bounding box center [59, 142] width 66 height 6
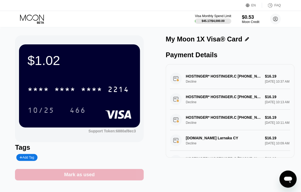
click at [71, 176] on div "Mark as used" at bounding box center [79, 175] width 30 height 6
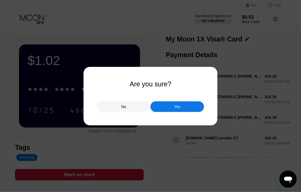
click at [173, 107] on div "Yes" at bounding box center [176, 106] width 53 height 11
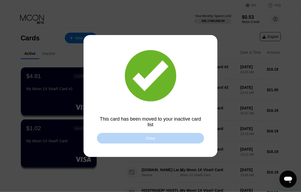
click at [138, 139] on div "Close" at bounding box center [150, 138] width 107 height 11
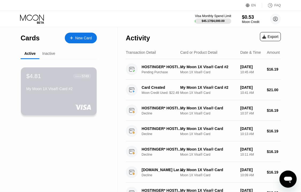
click at [59, 98] on div "$4.81 ● ● ● ● 5749 My Moon 1X Visa® Card #2" at bounding box center [59, 91] width 76 height 48
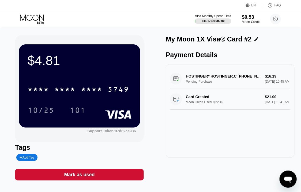
click at [247, 18] on div "$0.53" at bounding box center [251, 17] width 18 height 6
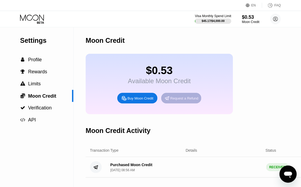
click at [183, 101] on div "Request a Refund" at bounding box center [184, 98] width 28 height 5
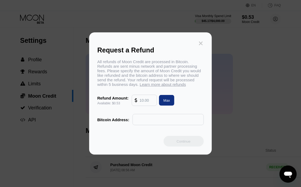
click at [201, 41] on icon at bounding box center [201, 43] width 4 height 4
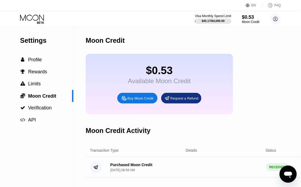
click at [135, 101] on div "Buy Moon Credit" at bounding box center [140, 98] width 26 height 5
type input "0"
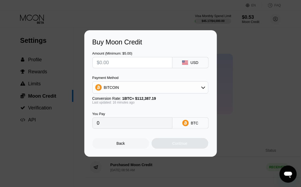
click at [128, 146] on div "Back" at bounding box center [120, 143] width 57 height 11
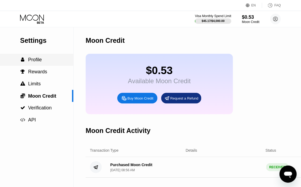
click at [36, 62] on span "Profile" at bounding box center [35, 59] width 14 height 5
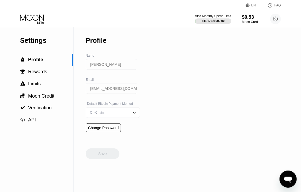
drag, startPoint x: 288, startPoint y: 178, endPoint x: 563, endPoint y: 340, distance: 319.3
click at [288, 178] on icon "Open messaging window" at bounding box center [288, 180] width 8 height 6
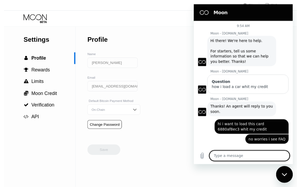
scroll to position [45, 0]
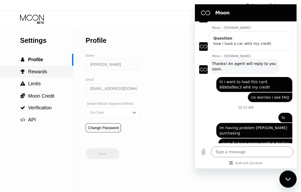
click at [36, 74] on span "Rewards" at bounding box center [37, 71] width 19 height 5
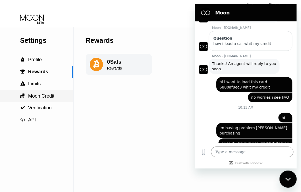
click at [35, 97] on span "Moon Credit" at bounding box center [41, 95] width 26 height 5
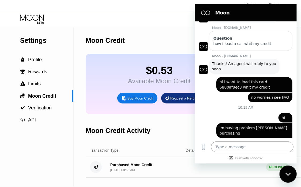
click at [273, 19] on section "Moon" at bounding box center [245, 12] width 102 height 17
click at [289, 177] on div "Close messaging window" at bounding box center [287, 174] width 16 height 16
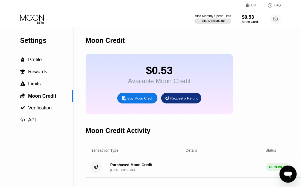
click at [190, 152] on div "Details" at bounding box center [192, 150] width 12 height 4
click at [215, 20] on div "$45.17 / $4,000.00" at bounding box center [212, 20] width 23 height 3
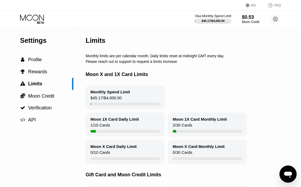
click at [117, 99] on div "$45.17 / $4,000.00" at bounding box center [105, 98] width 31 height 7
click at [44, 102] on div " Moon Credit" at bounding box center [36, 96] width 73 height 12
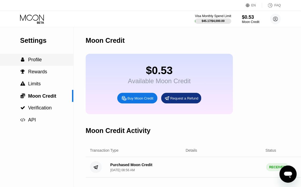
click at [36, 62] on span "Profile" at bounding box center [35, 59] width 14 height 5
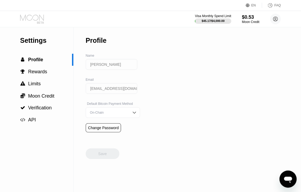
click at [35, 20] on icon at bounding box center [32, 18] width 25 height 9
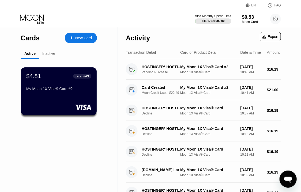
click at [51, 55] on div "Inactive" at bounding box center [48, 53] width 13 height 4
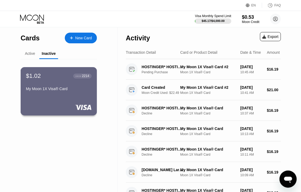
click at [62, 90] on div "My Moon 1X Visa® Card" at bounding box center [59, 89] width 66 height 4
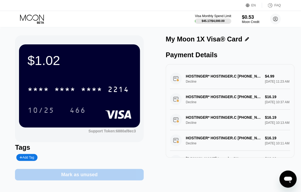
click at [100, 178] on div "Mark as unused" at bounding box center [79, 175] width 129 height 12
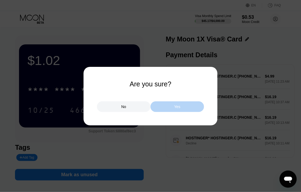
click at [177, 108] on div "Yes" at bounding box center [177, 106] width 6 height 5
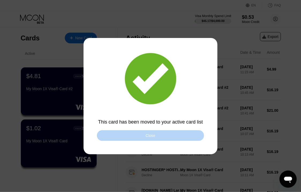
click at [128, 136] on div "Close" at bounding box center [150, 135] width 107 height 11
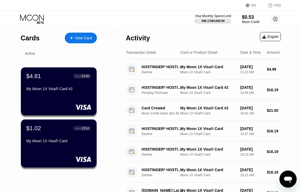
type textarea "x"
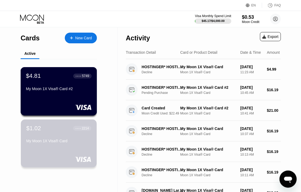
drag, startPoint x: 60, startPoint y: 139, endPoint x: 63, endPoint y: 97, distance: 43.0
click at [63, 97] on div "$4.81 ● ● ● ● 5749 My Moon 1X Visa® Card #2 $1.02 ● ● ● ● 2214 My Moon 1X Visa®…" at bounding box center [59, 119] width 76 height 120
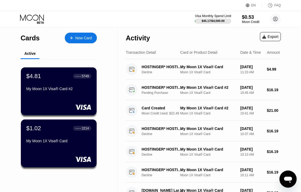
click at [78, 42] on div "New Card" at bounding box center [81, 38] width 32 height 11
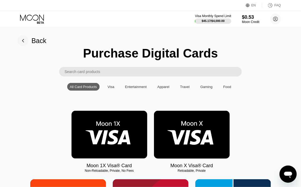
click at [115, 89] on div "Visa" at bounding box center [111, 87] width 12 height 8
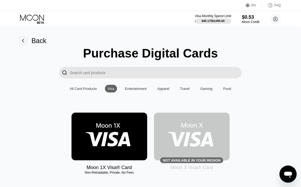
click at [110, 136] on img at bounding box center [109, 137] width 76 height 48
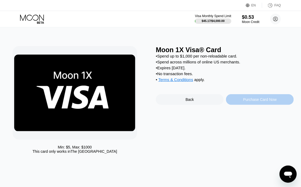
click at [259, 102] on div "Purchase Card Now" at bounding box center [259, 99] width 33 height 4
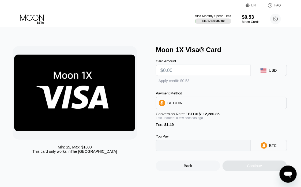
type input "0"
click at [157, 83] on div "" at bounding box center [158, 81] width 5 height 5
click at [192, 72] on input "text" at bounding box center [203, 70] width 86 height 11
type input "$7"
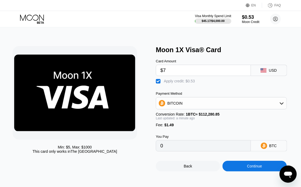
type input "0.00007089"
click at [178, 72] on input "$7" at bounding box center [203, 70] width 86 height 11
type input "$7"
click at [246, 171] on div "Continue" at bounding box center [254, 166] width 64 height 11
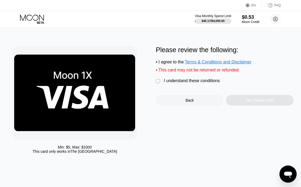
click at [156, 84] on div "Min: $ 5 , Max: $ 1000 This card only works in The United States Please review …" at bounding box center [151, 101] width 276 height 110
click at [158, 84] on div "" at bounding box center [158, 81] width 5 height 5
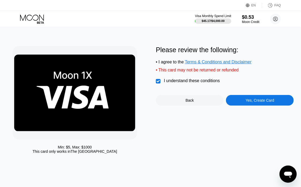
click at [263, 102] on div "Yes, Create Card" at bounding box center [259, 100] width 29 height 4
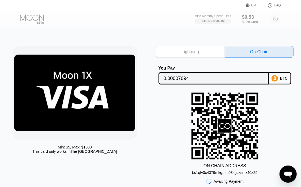
click at [241, 77] on input "0.00007094" at bounding box center [213, 78] width 100 height 11
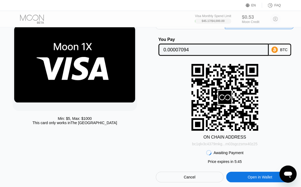
click at [230, 145] on div "bc1qlv3c4379mkg...m03sgczsmx40z25" at bounding box center [224, 144] width 65 height 4
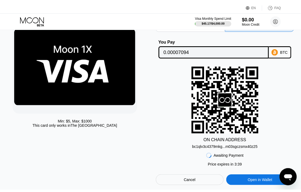
scroll to position [0, 0]
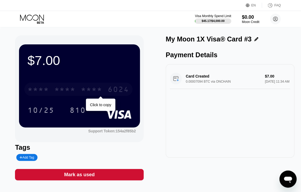
click at [72, 89] on div "* * * *" at bounding box center [64, 90] width 21 height 9
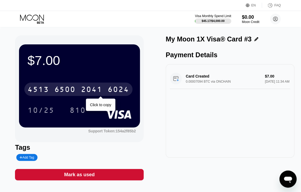
click at [79, 88] on div "[CREDIT_CARD_NUMBER]" at bounding box center [78, 89] width 108 height 13
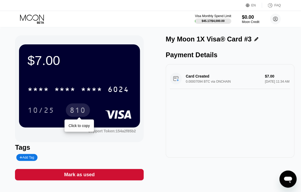
click at [76, 112] on div "810" at bounding box center [78, 111] width 16 height 9
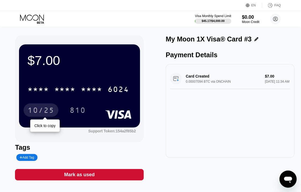
click at [43, 110] on div "10/25" at bounding box center [41, 111] width 27 height 9
